Goal: Entertainment & Leisure: Consume media (video, audio)

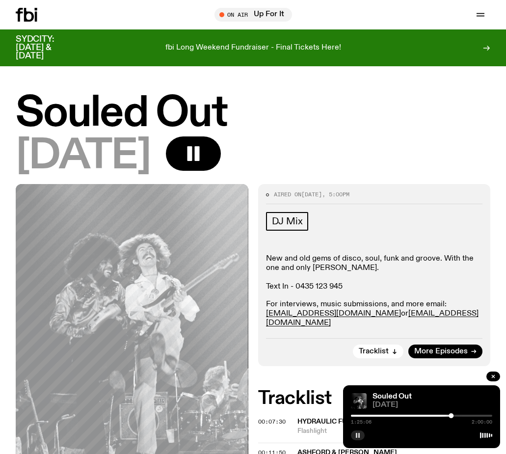
scroll to position [287, 0]
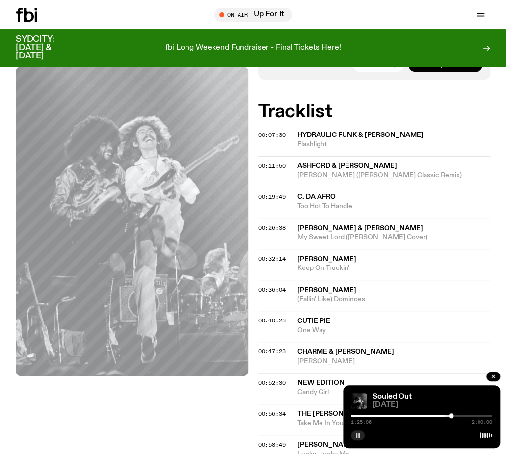
click at [360, 435] on icon "button" at bounding box center [358, 436] width 6 height 6
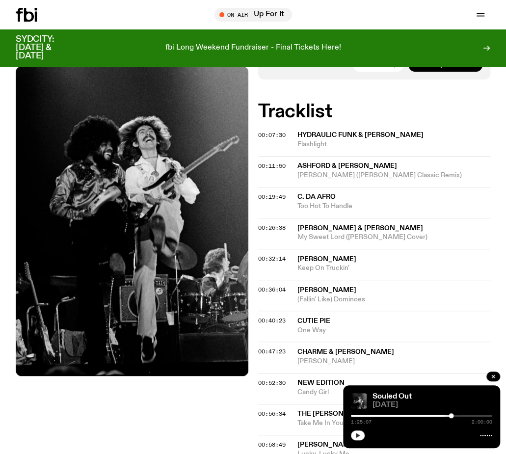
click at [360, 435] on icon "button" at bounding box center [358, 436] width 6 height 6
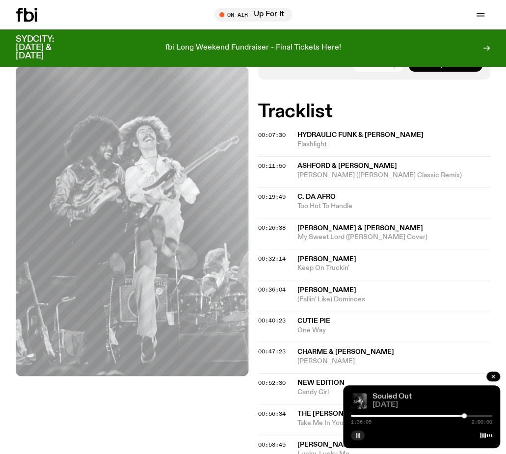
click at [383, 395] on link "Souled Out" at bounding box center [392, 397] width 39 height 8
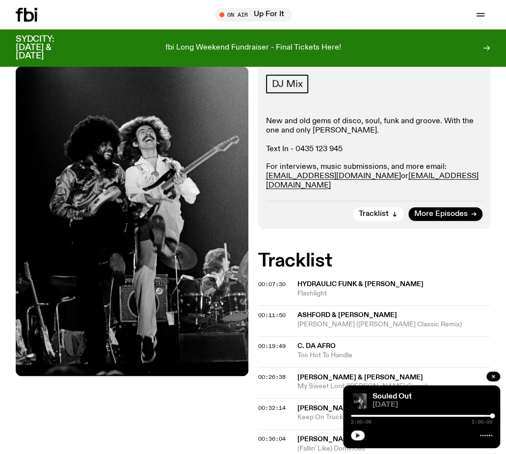
scroll to position [0, 0]
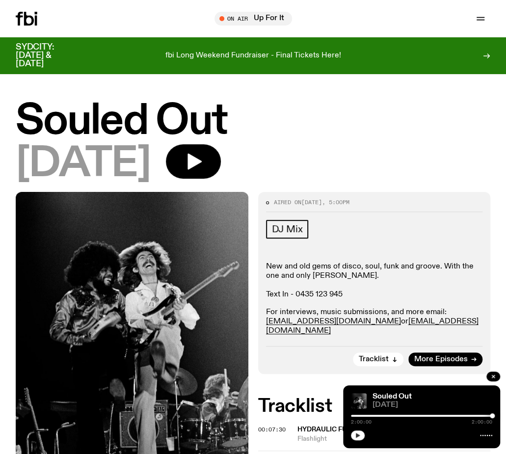
click at [28, 18] on icon at bounding box center [27, 19] width 22 height 14
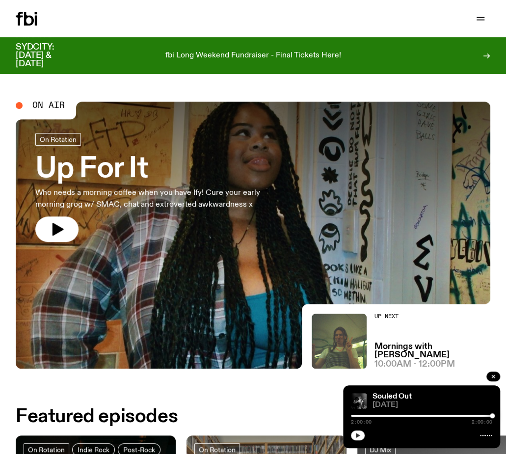
click at [34, 21] on icon at bounding box center [27, 19] width 22 height 14
click at [477, 18] on icon "button" at bounding box center [481, 18] width 8 height 0
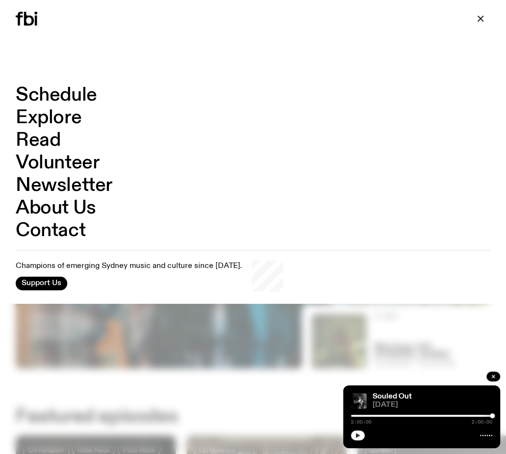
click at [81, 85] on div "Schedule Explore Read Volunteer Newsletter About Us Contact Champions of emergi…" at bounding box center [253, 188] width 506 height 229
click at [81, 92] on link "Schedule" at bounding box center [56, 95] width 81 height 19
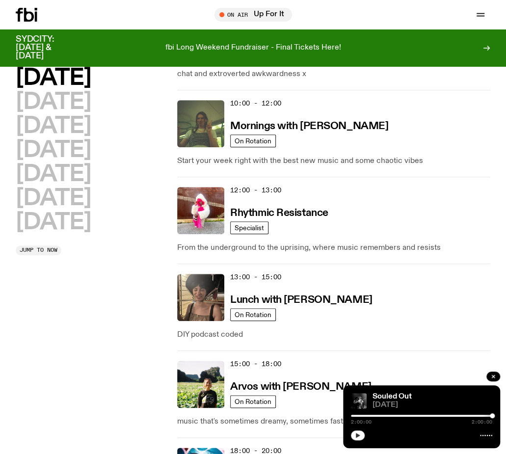
scroll to position [190, 0]
click at [80, 218] on h2 "[DATE]" at bounding box center [53, 222] width 75 height 22
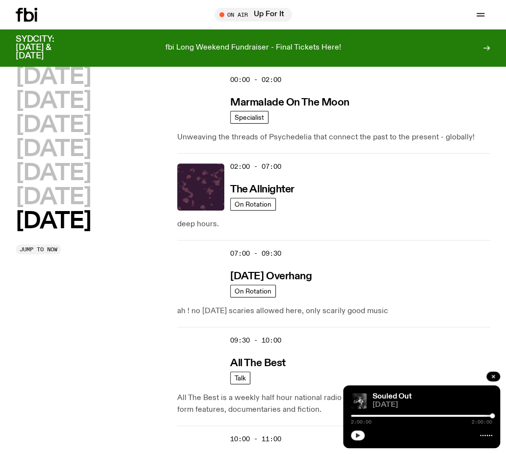
scroll to position [27, 0]
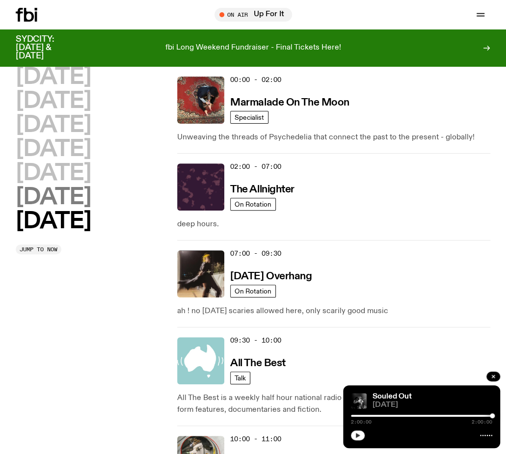
click at [76, 196] on h2 "[DATE]" at bounding box center [53, 198] width 75 height 22
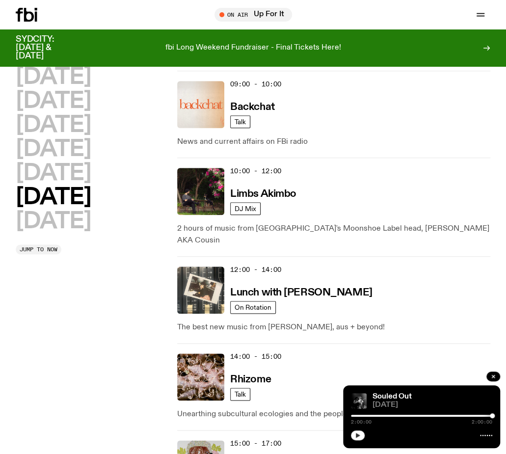
scroll to position [273, 0]
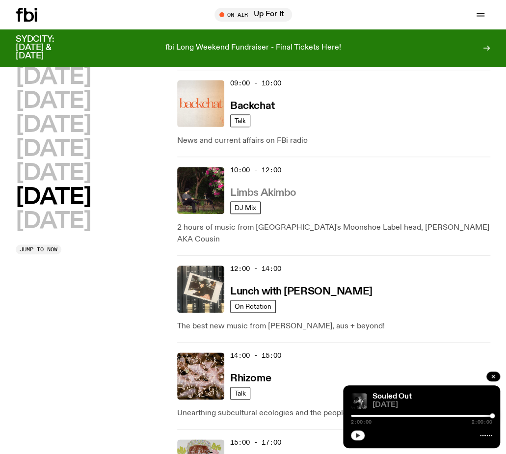
click at [270, 188] on h3 "Limbs Akimbo" at bounding box center [263, 193] width 66 height 10
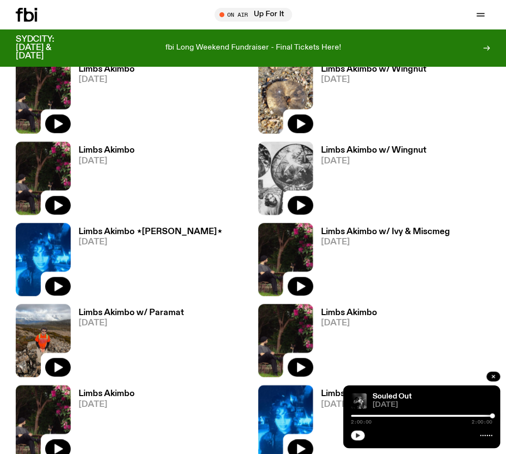
scroll to position [386, 0]
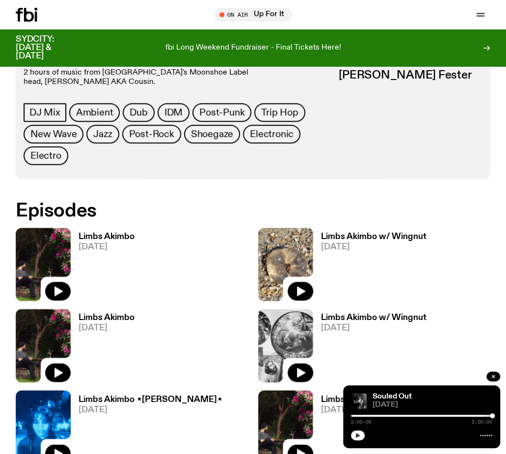
click at [57, 270] on icon at bounding box center [43, 264] width 55 height 73
click at [58, 286] on icon "button" at bounding box center [58, 291] width 12 height 12
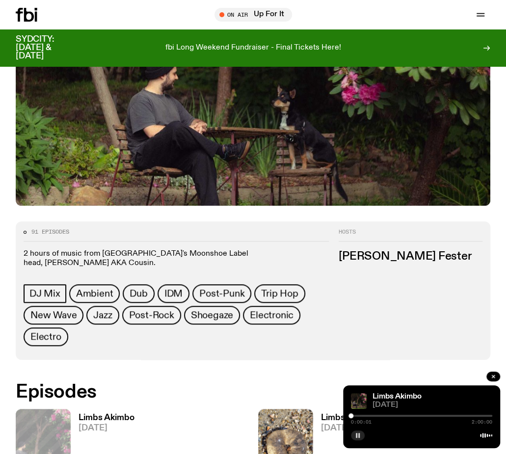
scroll to position [190, 0]
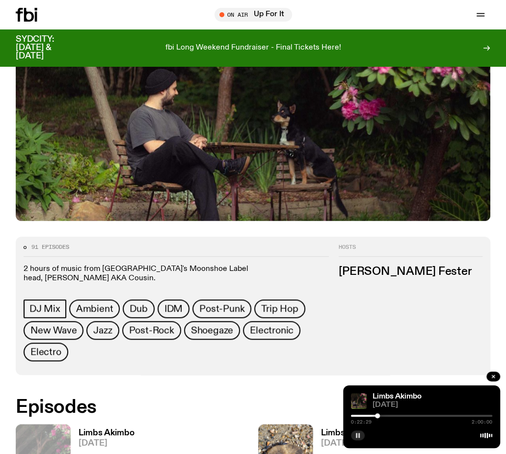
click at [359, 435] on rect "button" at bounding box center [358, 435] width 1 height 5
